Goal: Task Accomplishment & Management: Complete application form

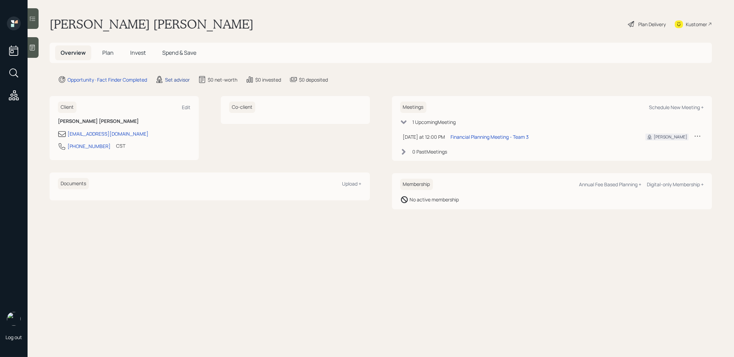
click at [178, 78] on div "Set advisor" at bounding box center [177, 79] width 25 height 7
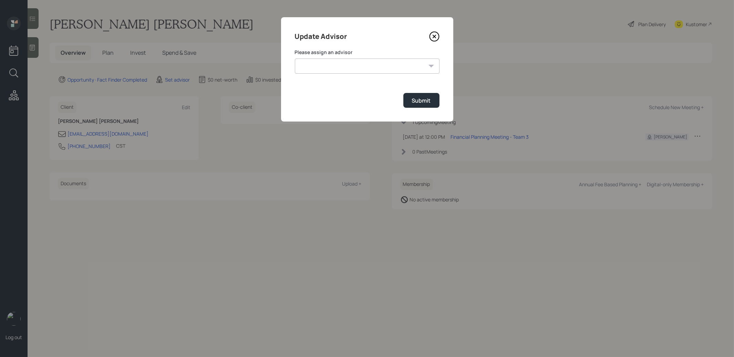
click at [340, 66] on select "[PERSON_NAME] [PERSON_NAME] End [PERSON_NAME] [PERSON_NAME] [PERSON_NAME] [PERS…" at bounding box center [367, 66] width 145 height 15
select select "8b79112e-3cfb-44f9-89e7-15267fe946c1"
click at [295, 59] on select "[PERSON_NAME] [PERSON_NAME] End [PERSON_NAME] [PERSON_NAME] [PERSON_NAME] [PERS…" at bounding box center [367, 66] width 145 height 15
click at [419, 104] on button "Submit" at bounding box center [421, 100] width 36 height 15
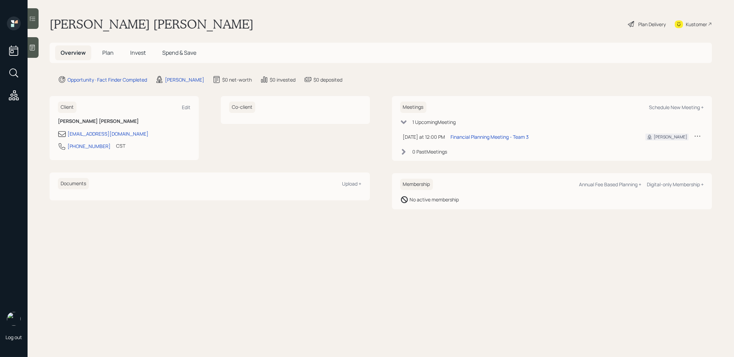
click at [33, 49] on icon at bounding box center [32, 47] width 7 height 7
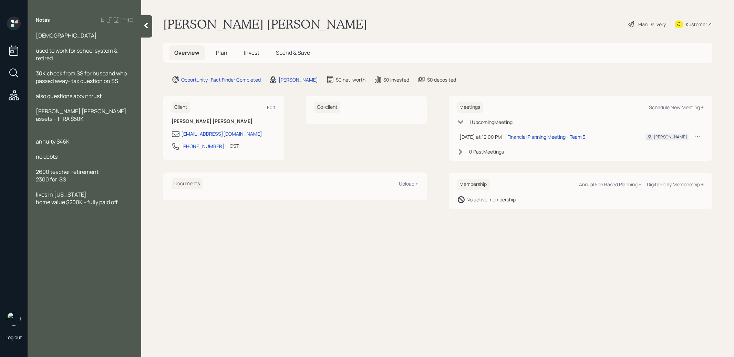
click at [220, 52] on span "Plan" at bounding box center [221, 53] width 11 height 8
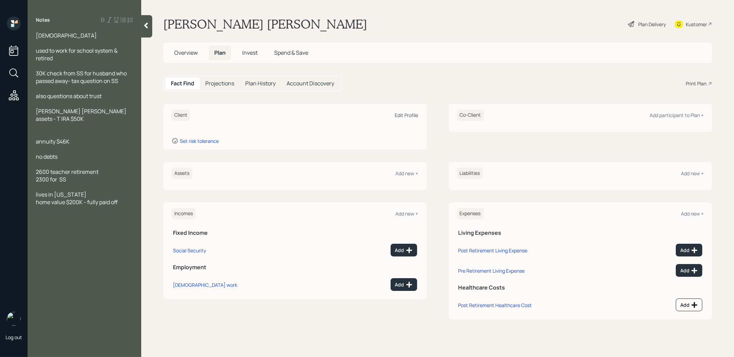
click at [411, 117] on div "Edit Profile" at bounding box center [406, 115] width 23 height 7
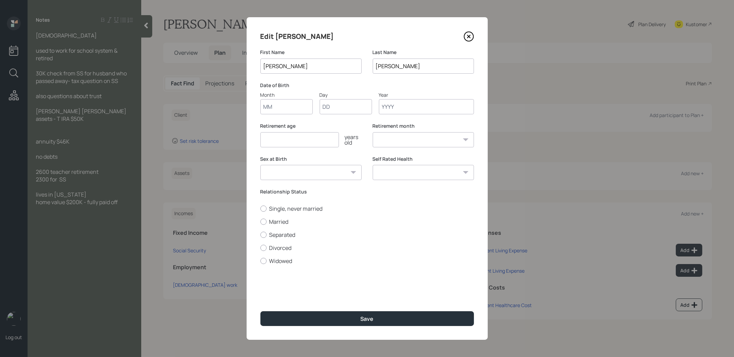
click at [290, 106] on input "Month" at bounding box center [286, 106] width 52 height 15
type input "01"
type input "1960"
select select "1"
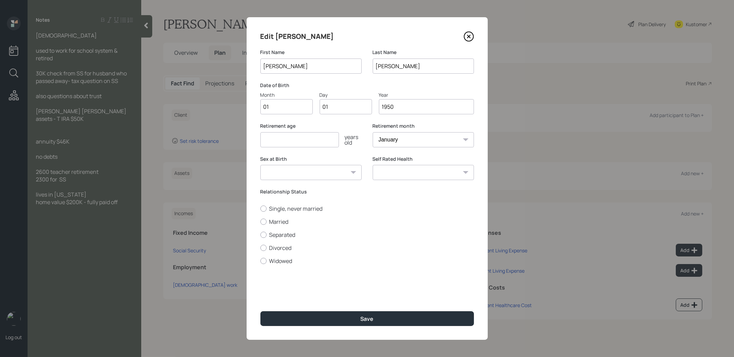
type input "1950"
click at [268, 141] on input "number" at bounding box center [299, 139] width 78 height 15
type input "67"
click at [263, 261] on div at bounding box center [263, 261] width 6 height 6
click at [260, 261] on input "Widowed" at bounding box center [260, 261] width 0 height 0
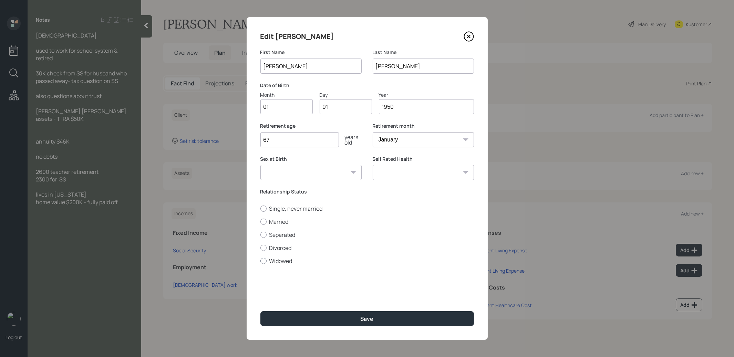
radio input "true"
click at [283, 319] on button "Save" at bounding box center [366, 318] width 213 height 15
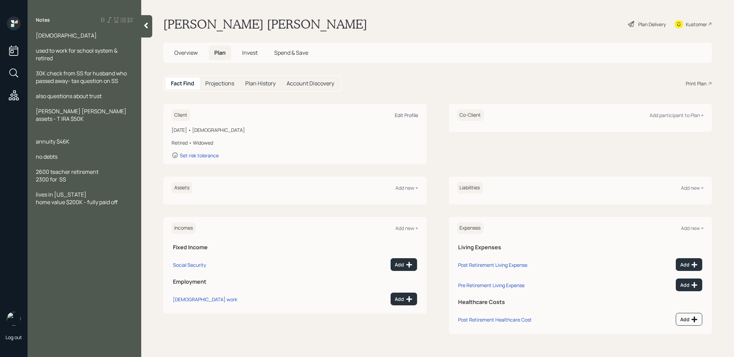
click at [410, 113] on div "Edit Profile" at bounding box center [406, 115] width 23 height 7
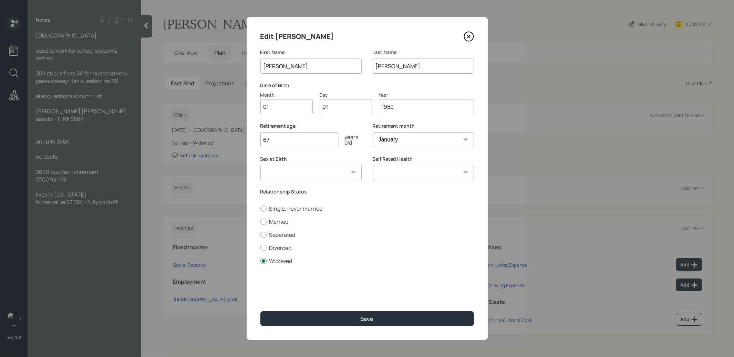
click at [412, 108] on input "1950" at bounding box center [426, 106] width 95 height 15
type input "1946"
click at [329, 320] on button "Save" at bounding box center [366, 318] width 213 height 15
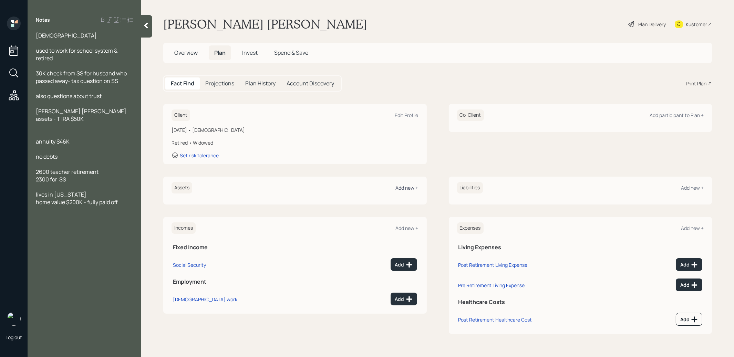
click at [409, 189] on div "Add new +" at bounding box center [407, 188] width 23 height 7
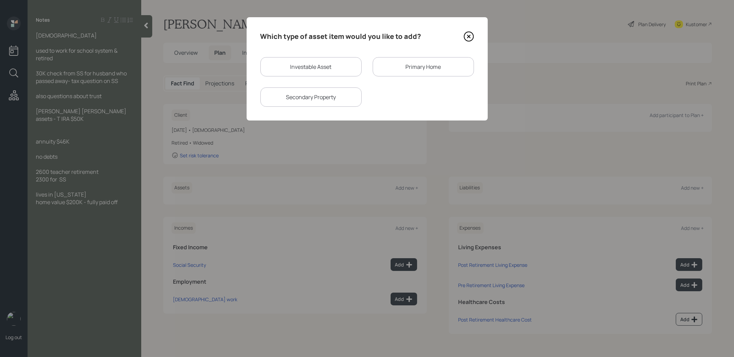
click at [325, 66] on div "Investable Asset" at bounding box center [310, 66] width 101 height 19
select select "taxable"
select select "balanced"
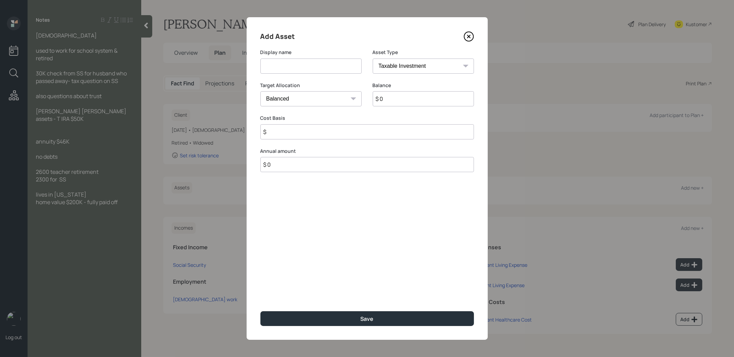
click at [307, 69] on input at bounding box center [310, 66] width 101 height 15
type input "IRA"
click at [395, 100] on input "$ 0" at bounding box center [423, 98] width 101 height 15
type input "$ 50,000"
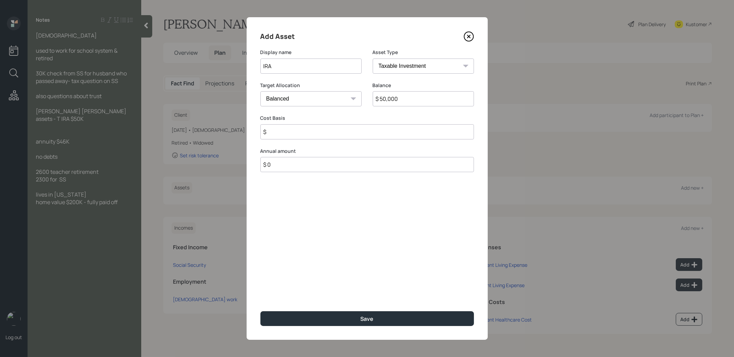
click at [389, 65] on select "SEP IRA IRA Roth IRA 401(k) Roth 401(k) 403(b) Roth 403(b) 457(b) Roth 457(b) H…" at bounding box center [423, 66] width 101 height 15
select select "ira"
click at [373, 59] on select "SEP IRA IRA Roth IRA 401(k) Roth 401(k) 403(b) Roth 403(b) 457(b) Roth 457(b) H…" at bounding box center [423, 66] width 101 height 15
click at [347, 133] on input "$" at bounding box center [366, 131] width 213 height 15
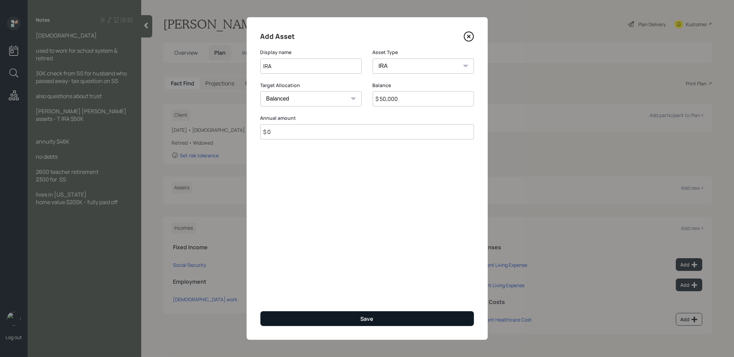
type input "$ 0"
click at [325, 316] on button "Save" at bounding box center [366, 318] width 213 height 15
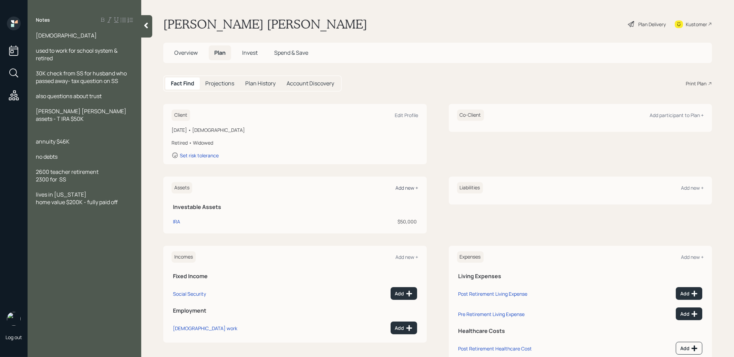
click at [405, 187] on div "Add new +" at bounding box center [407, 188] width 23 height 7
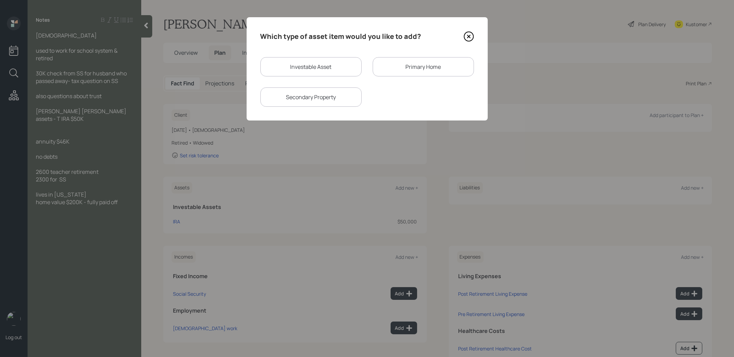
click at [299, 70] on div "Investable Asset" at bounding box center [310, 66] width 101 height 19
select select "taxable"
select select "balanced"
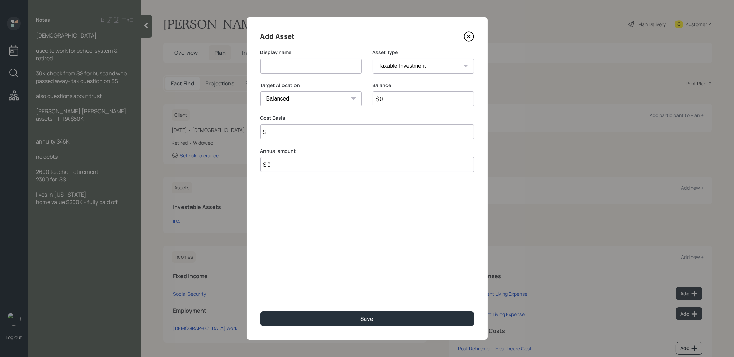
click at [299, 69] on input at bounding box center [310, 66] width 101 height 15
type input "Annuity"
click at [412, 65] on select "SEP IRA IRA Roth IRA 401(k) Roth 401(k) 403(b) Roth 403(b) 457(b) Roth 457(b) H…" at bounding box center [423, 66] width 101 height 15
select select "ira"
click at [373, 59] on select "SEP IRA IRA Roth IRA 401(k) Roth 401(k) 403(b) Roth 403(b) 457(b) Roth 457(b) H…" at bounding box center [423, 66] width 101 height 15
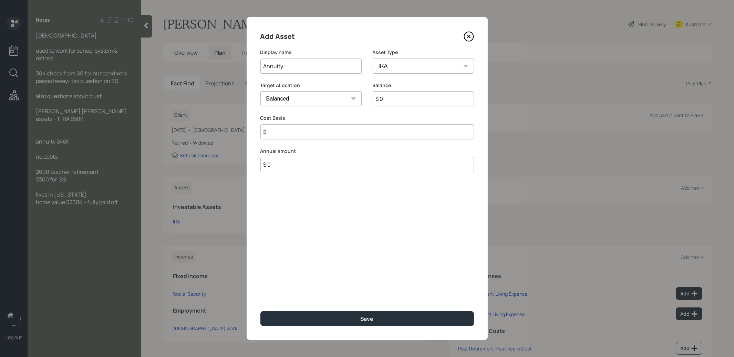
type input "$"
click at [396, 98] on input "$ 0" at bounding box center [423, 98] width 101 height 15
type input "$ 46,000"
click at [325, 136] on input "$" at bounding box center [366, 131] width 213 height 15
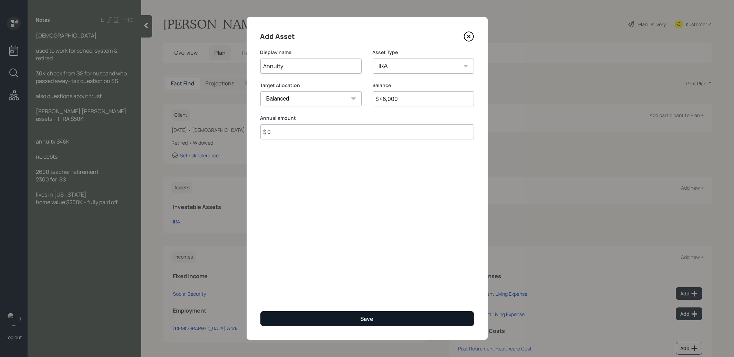
type input "$ 0"
click at [340, 317] on button "Save" at bounding box center [366, 318] width 213 height 15
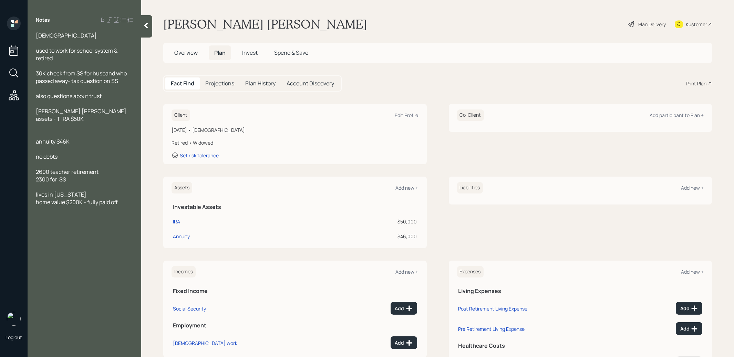
scroll to position [36, 0]
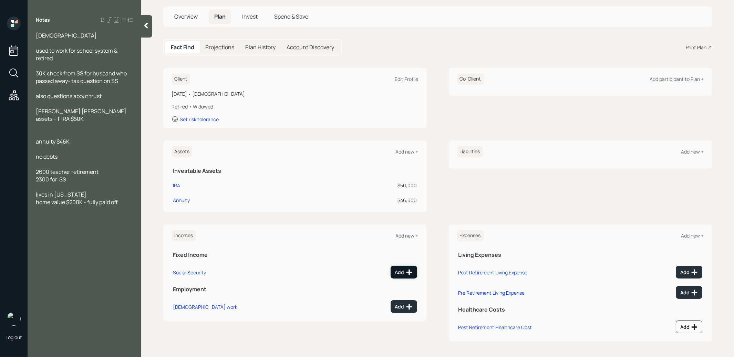
click at [397, 270] on div "Add" at bounding box center [404, 272] width 18 height 7
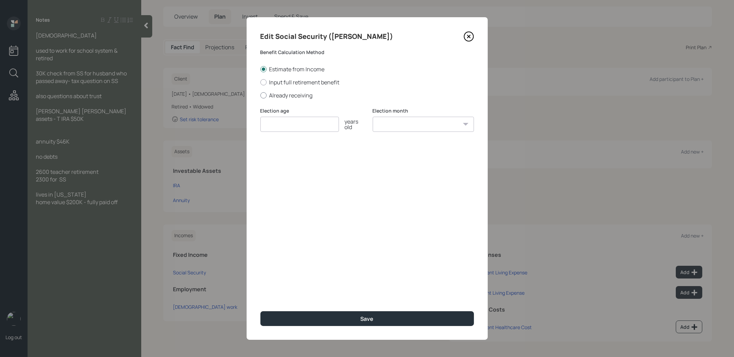
click at [263, 96] on div at bounding box center [263, 95] width 6 height 6
click at [260, 95] on input "Already receiving" at bounding box center [260, 95] width 0 height 0
radio input "true"
click at [276, 125] on input "number" at bounding box center [299, 124] width 78 height 15
type input "70"
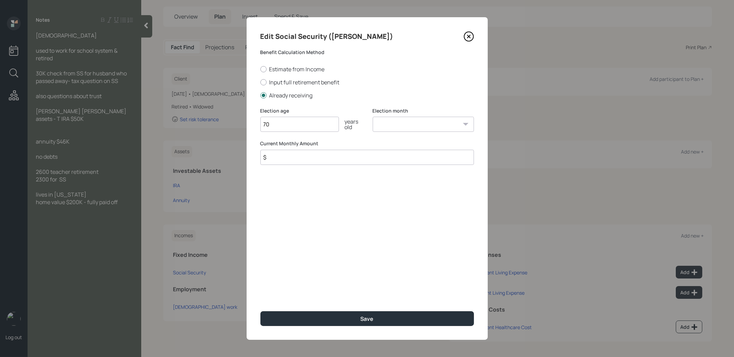
click at [429, 127] on select "January February March April May June July August September October November De…" at bounding box center [423, 124] width 101 height 15
select select "1"
click at [373, 117] on select "January February March April May June July August September October November De…" at bounding box center [423, 124] width 101 height 15
click at [326, 159] on input "$" at bounding box center [366, 157] width 213 height 15
type input "$ 2,300"
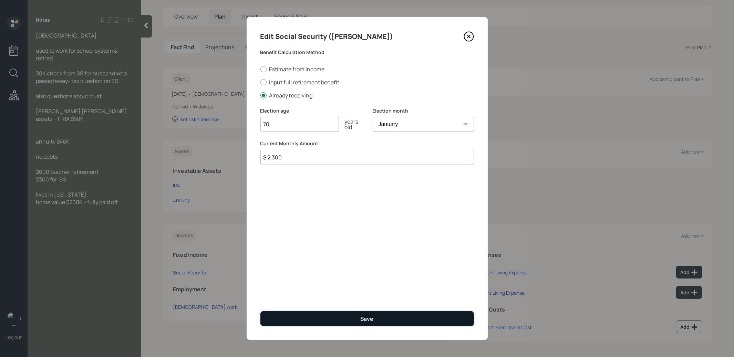
click at [339, 316] on button "Save" at bounding box center [366, 318] width 213 height 15
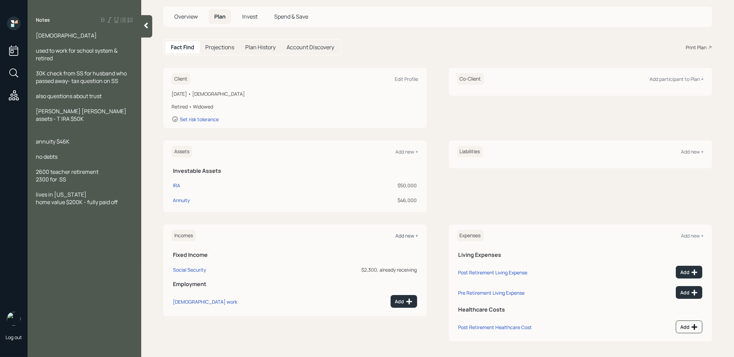
click at [405, 234] on div "Add new +" at bounding box center [407, 235] width 23 height 7
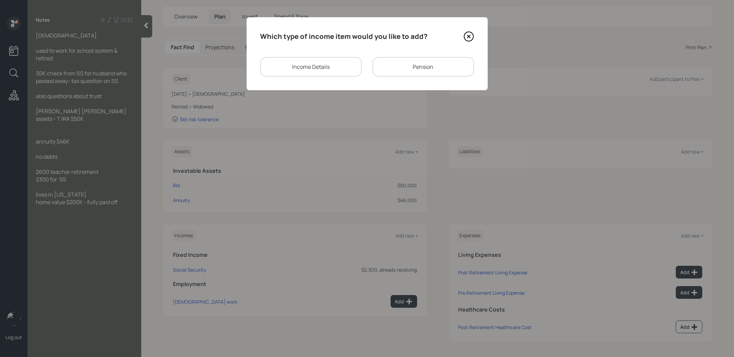
click at [397, 67] on div "Pension" at bounding box center [423, 66] width 101 height 19
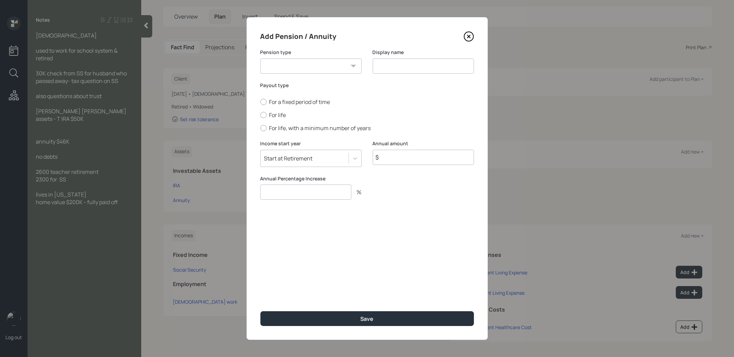
click at [324, 65] on select "Pension Annuity" at bounding box center [310, 66] width 101 height 15
select select "pension"
click at [260, 59] on select "Pension Annuity" at bounding box center [310, 66] width 101 height 15
click at [389, 69] on input at bounding box center [423, 66] width 101 height 15
type input "Pension"
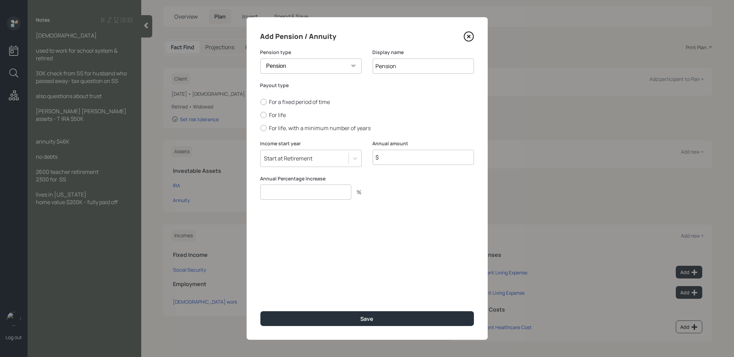
click at [390, 155] on input "$" at bounding box center [423, 157] width 101 height 15
type input "$ 27,600"
click at [305, 195] on input "number" at bounding box center [305, 192] width 91 height 15
type input "0"
click at [266, 113] on div at bounding box center [263, 115] width 6 height 6
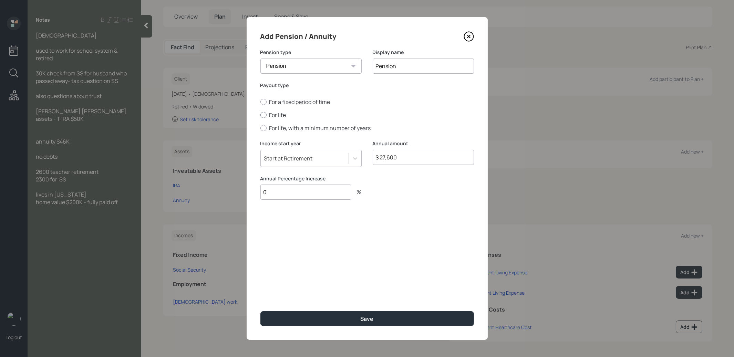
click at [260, 115] on input "For life" at bounding box center [260, 115] width 0 height 0
radio input "true"
click at [305, 316] on button "Save" at bounding box center [366, 318] width 213 height 15
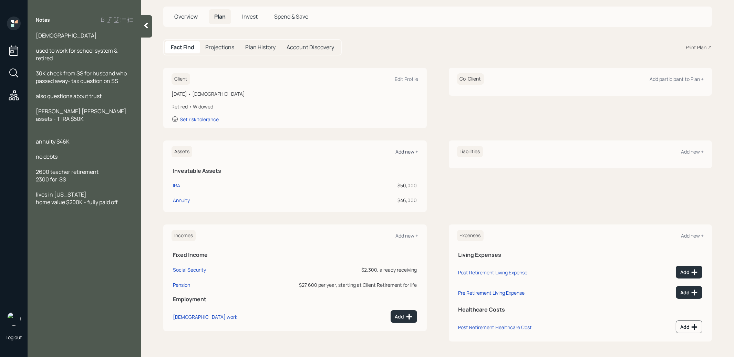
click at [407, 151] on div "Add new +" at bounding box center [407, 151] width 23 height 7
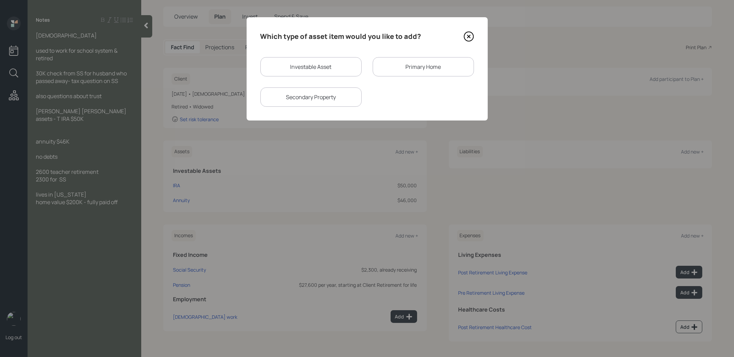
click at [406, 63] on div "Primary Home" at bounding box center [423, 66] width 101 height 19
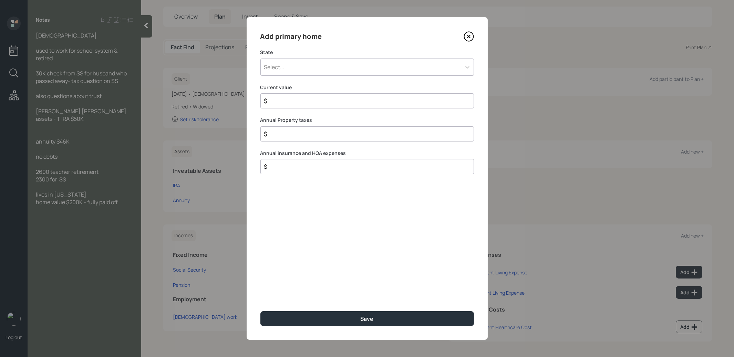
click at [348, 67] on div "Select..." at bounding box center [361, 67] width 200 height 12
type input "tex"
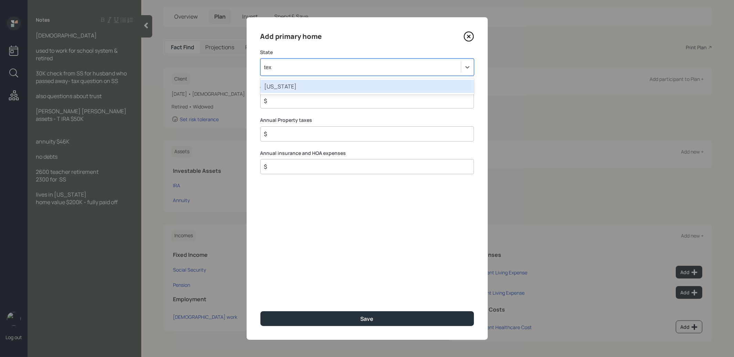
click at [286, 87] on div "Texas" at bounding box center [366, 86] width 213 height 13
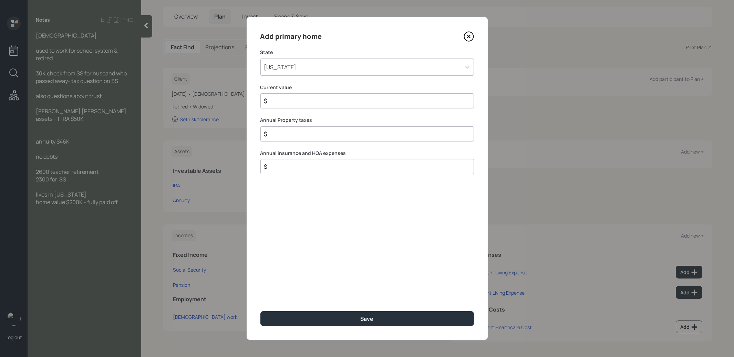
click at [281, 103] on input "$" at bounding box center [364, 101] width 202 height 8
type input "$ 200,000"
click at [315, 318] on button "Save" at bounding box center [366, 318] width 213 height 15
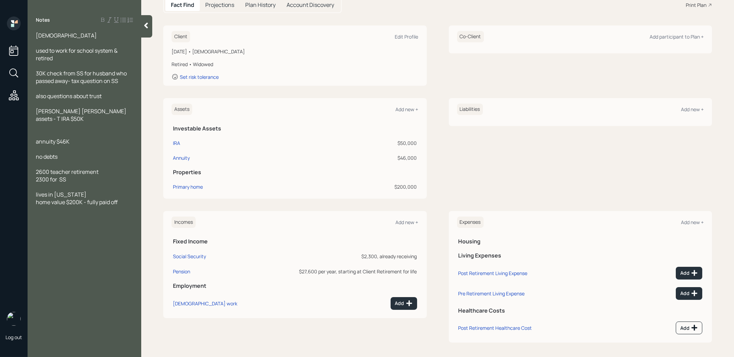
scroll to position [80, 0]
click at [691, 325] on icon at bounding box center [694, 326] width 7 height 7
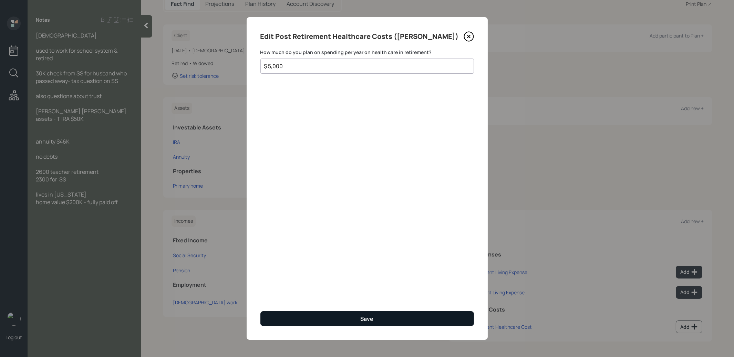
type input "$ 5,000"
click at [380, 319] on button "Save" at bounding box center [366, 318] width 213 height 15
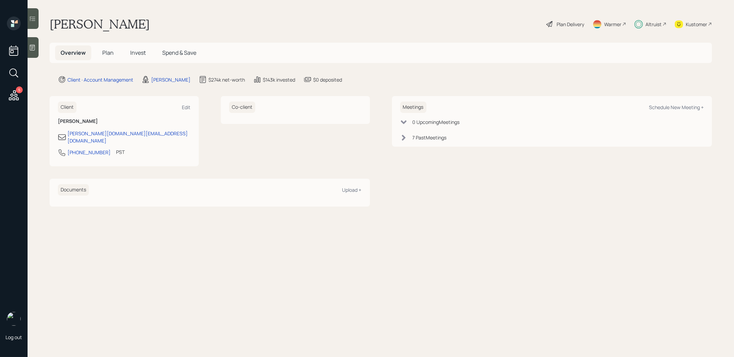
click at [137, 52] on span "Invest" at bounding box center [137, 53] width 15 height 8
